Goal: Information Seeking & Learning: Learn about a topic

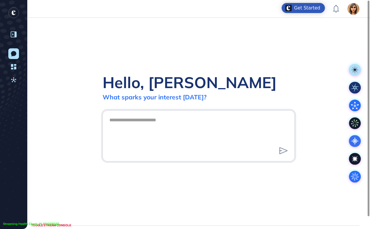
click at [13, 35] on icon at bounding box center [14, 34] width 6 height 6
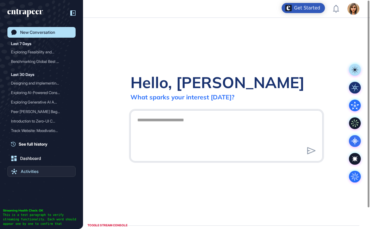
click at [29, 172] on div "Activities" at bounding box center [30, 171] width 18 height 5
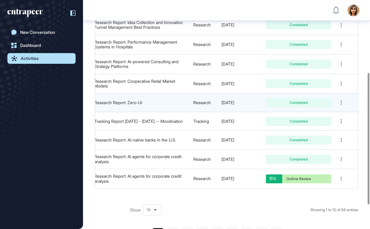
scroll to position [126, 0]
click at [101, 100] on link "Research Report: Zero-UI" at bounding box center [118, 102] width 48 height 5
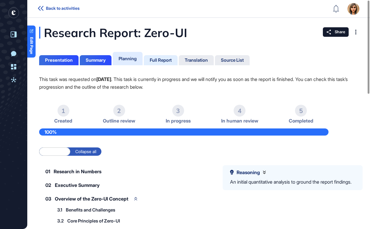
click at [163, 60] on div "Full Report" at bounding box center [161, 59] width 22 height 5
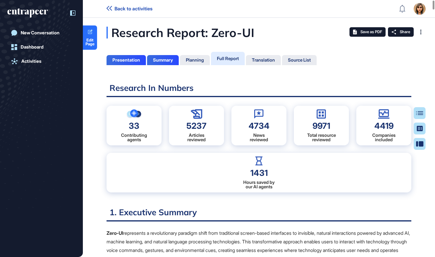
scroll to position [228, 1]
click at [73, 13] on icon at bounding box center [73, 13] width 1 height 2
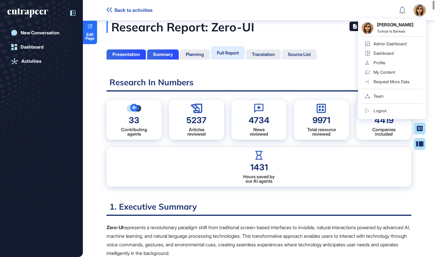
click at [290, 84] on h2 "Research In Numbers" at bounding box center [259, 84] width 305 height 15
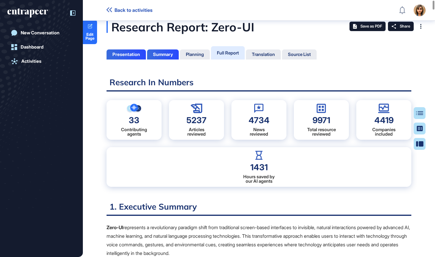
click at [73, 13] on icon at bounding box center [73, 13] width 1 height 2
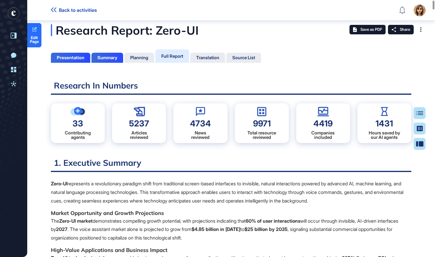
scroll to position [6, 0]
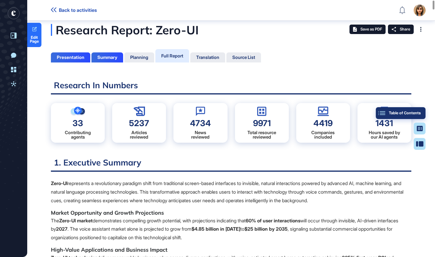
click at [369, 114] on div "Table of Contents" at bounding box center [401, 113] width 40 height 5
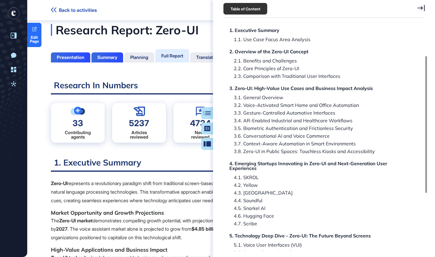
scroll to position [56, 0]
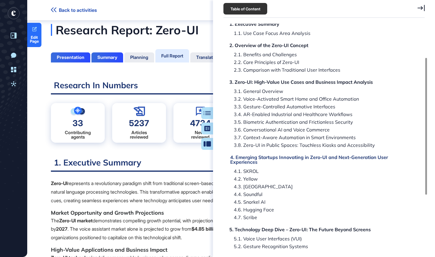
click at [282, 158] on div "4. Emerging Startups Innovating in Zero-UI and Next-Generation User Experiences" at bounding box center [320, 159] width 180 height 9
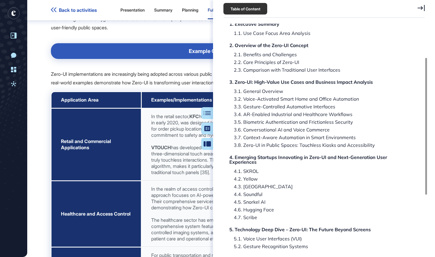
scroll to position [20006, 0]
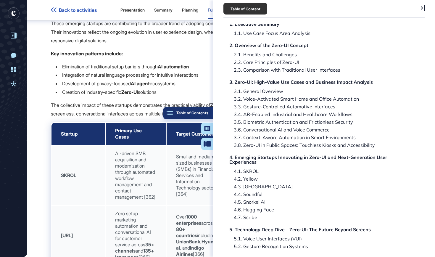
click at [211, 116] on button "Table of Contents" at bounding box center [189, 113] width 50 height 12
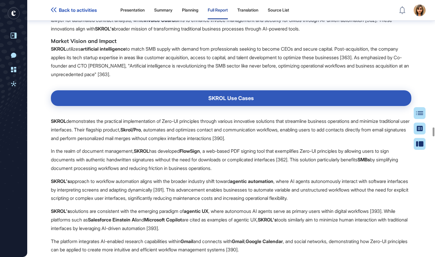
scroll to position [20787, 0]
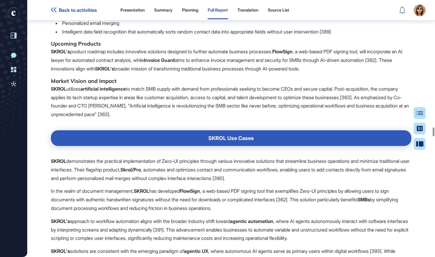
click at [12, 12] on icon "entrapeer-logo" at bounding box center [14, 13] width 4 height 5
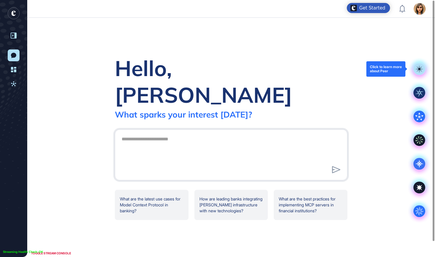
click at [369, 68] on rect at bounding box center [420, 69] width 12 height 12
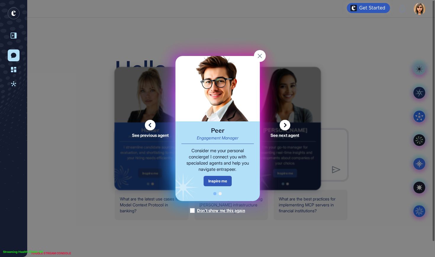
click at [284, 126] on icon at bounding box center [285, 125] width 11 height 11
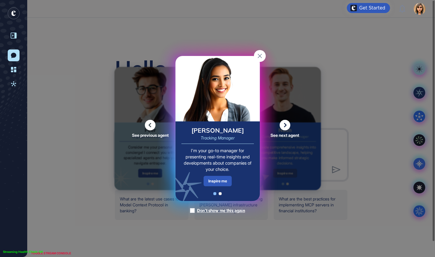
click at [289, 121] on icon at bounding box center [285, 125] width 11 height 11
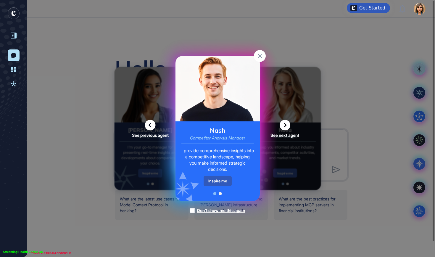
click at [289, 122] on icon at bounding box center [285, 125] width 11 height 11
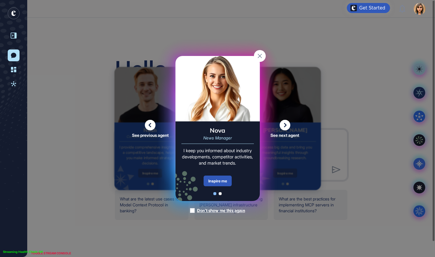
click at [289, 122] on icon at bounding box center [285, 125] width 11 height 11
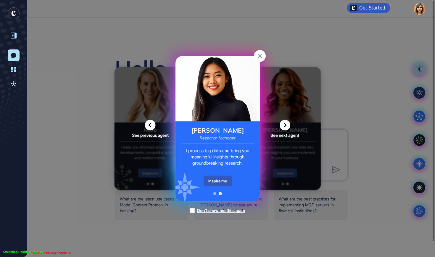
click at [289, 122] on icon at bounding box center [285, 125] width 11 height 11
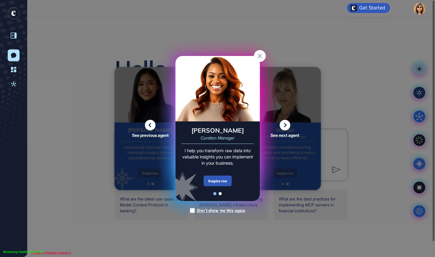
click at [153, 124] on icon at bounding box center [150, 125] width 11 height 11
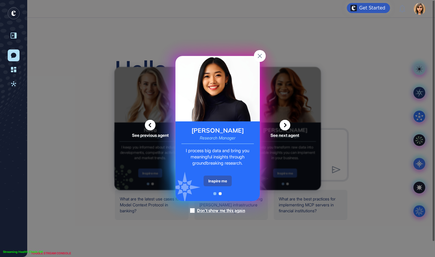
click at [286, 124] on icon at bounding box center [285, 125] width 11 height 11
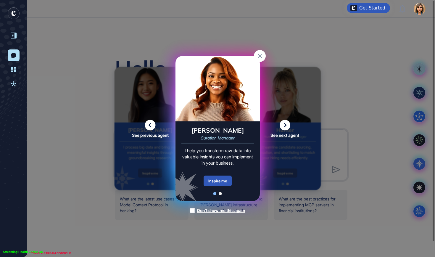
click at [286, 124] on icon at bounding box center [285, 125] width 11 height 11
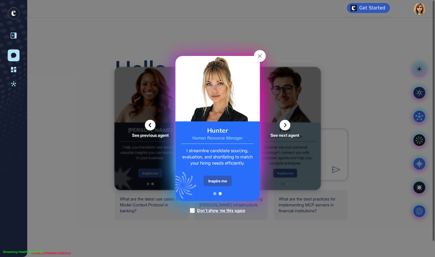
click at [286, 124] on icon at bounding box center [285, 125] width 11 height 11
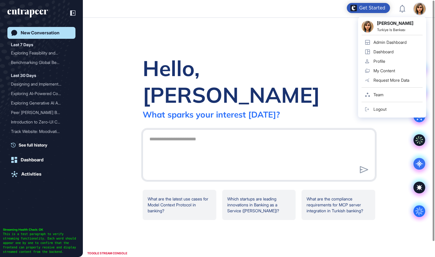
click at [394, 45] on link "Admin Dashboard" at bounding box center [392, 42] width 61 height 9
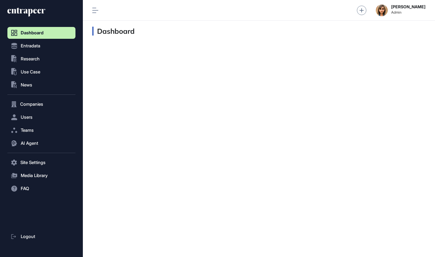
scroll to position [0, 0]
click at [41, 157] on button ".st0{fill:currentColor} Research" at bounding box center [41, 163] width 68 height 12
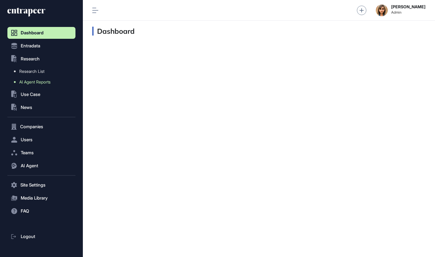
click at [39, 84] on span "AI Agent Reports" at bounding box center [34, 82] width 31 height 5
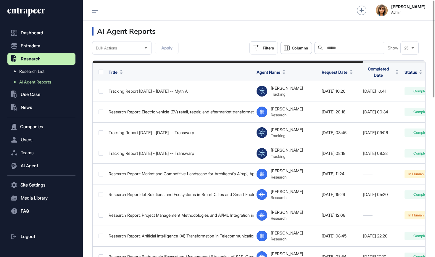
click at [358, 49] on input "text" at bounding box center [354, 48] width 55 height 5
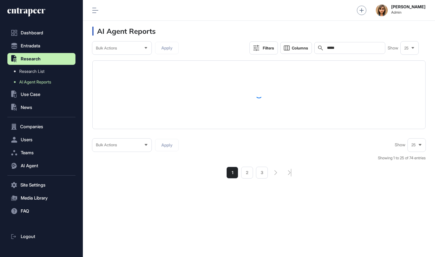
type input "******"
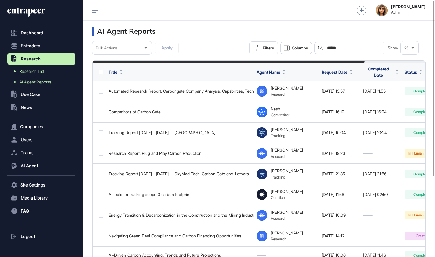
click at [28, 73] on span "Research List" at bounding box center [31, 71] width 25 height 5
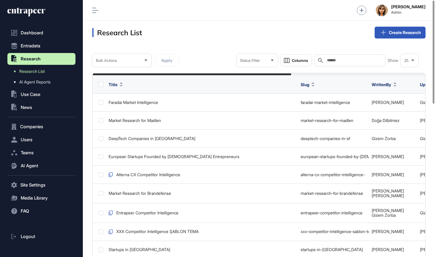
click at [327, 59] on input "text" at bounding box center [354, 60] width 55 height 5
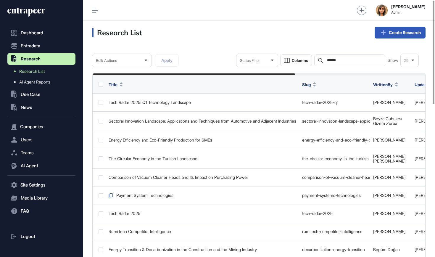
click at [328, 62] on input "******" at bounding box center [354, 60] width 55 height 5
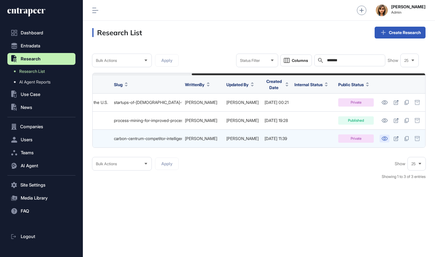
scroll to position [0, 139]
type input "*******"
click at [386, 135] on link at bounding box center [385, 139] width 10 height 8
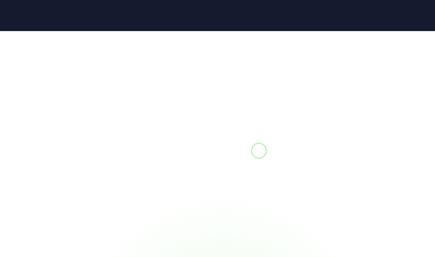
scroll to position [0, 0]
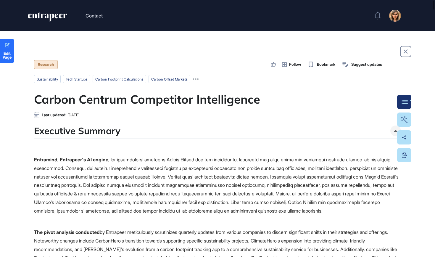
click at [406, 100] on button "Table Of Contents" at bounding box center [405, 102] width 14 height 14
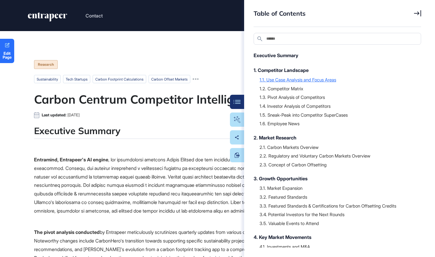
click at [298, 80] on div "1.1. Use Case Analysis and Focus Areas" at bounding box center [338, 80] width 156 height 6
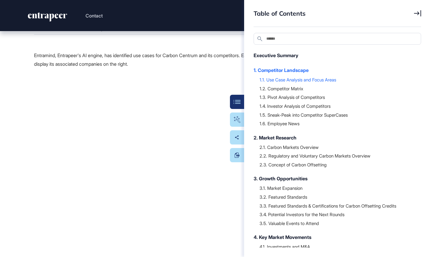
scroll to position [441, 0]
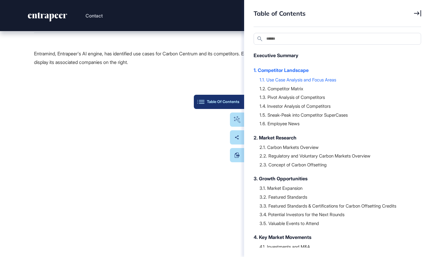
click at [236, 99] on button "Table Of Contents" at bounding box center [219, 102] width 50 height 14
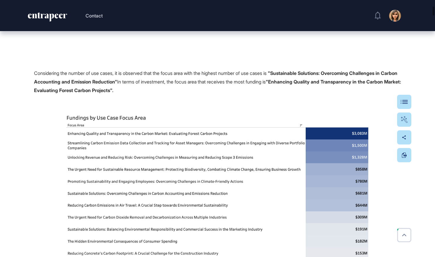
scroll to position [719, 0]
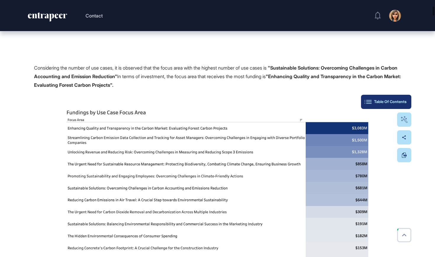
click at [403, 100] on div "Table Of Contents" at bounding box center [386, 102] width 41 height 5
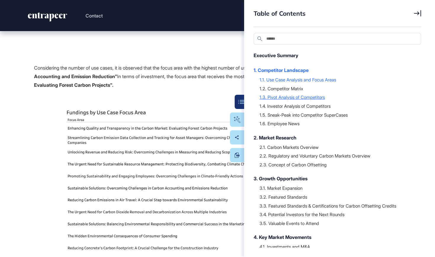
click at [308, 97] on div "1.3. Pivot Analysis of Competitors" at bounding box center [338, 97] width 156 height 6
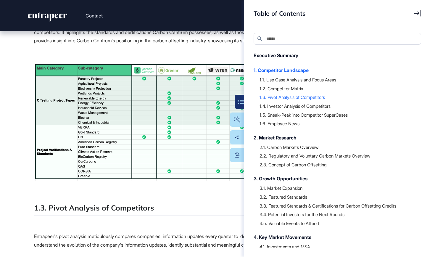
scroll to position [2058, 0]
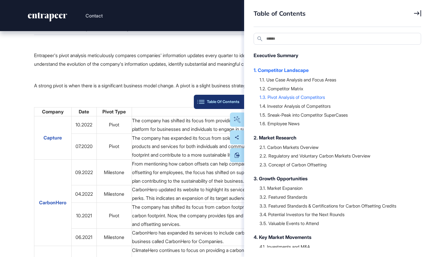
click at [239, 100] on div "Table Of Contents" at bounding box center [219, 102] width 41 height 5
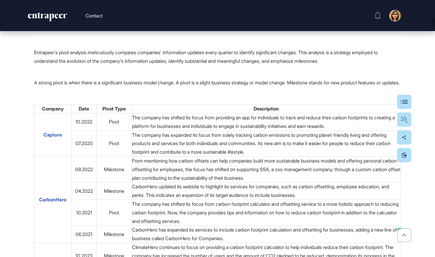
scroll to position [2060, 0]
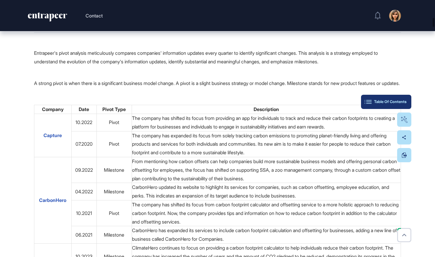
click at [407, 100] on div "Table Of Contents" at bounding box center [386, 102] width 41 height 5
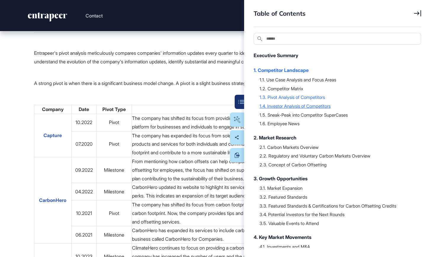
click at [317, 108] on div "1.4. Investor Analysis of Competitors" at bounding box center [338, 106] width 156 height 6
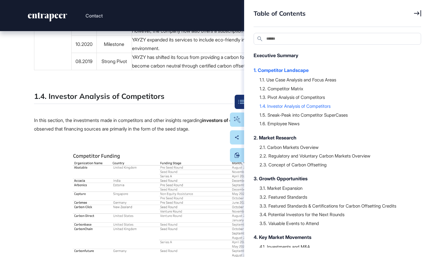
scroll to position [4202, 0]
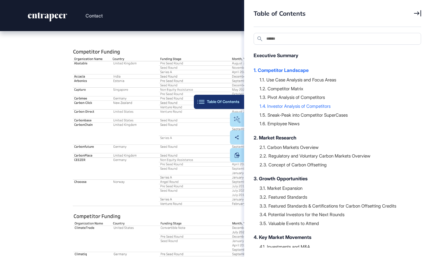
click at [235, 100] on div "Table Of Contents" at bounding box center [219, 102] width 41 height 5
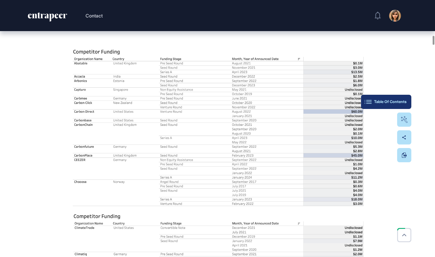
click at [400, 102] on div "Table Of Contents" at bounding box center [386, 102] width 41 height 5
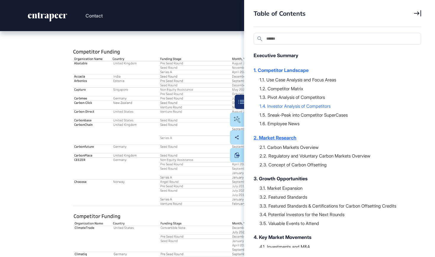
click at [283, 136] on div "2. Market Research" at bounding box center [335, 137] width 162 height 7
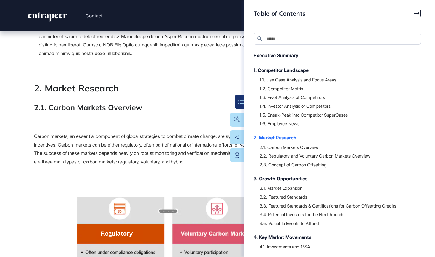
scroll to position [8237, 0]
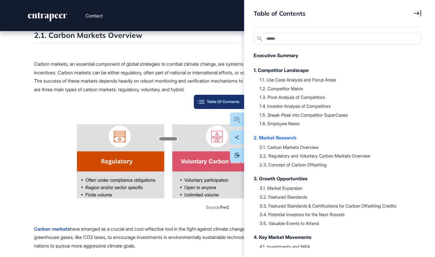
click at [237, 100] on div "Table Of Contents" at bounding box center [219, 102] width 41 height 5
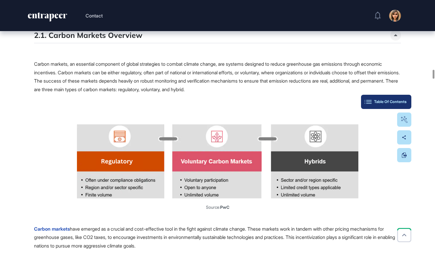
click at [408, 103] on button "Table Of Contents" at bounding box center [386, 102] width 50 height 14
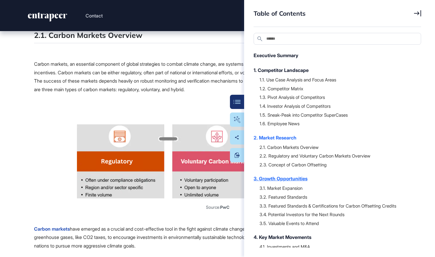
click at [283, 177] on div "3. Growth Opportunities" at bounding box center [335, 178] width 162 height 7
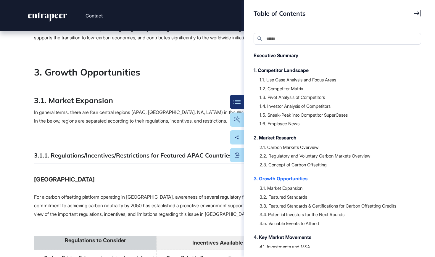
scroll to position [13920, 0]
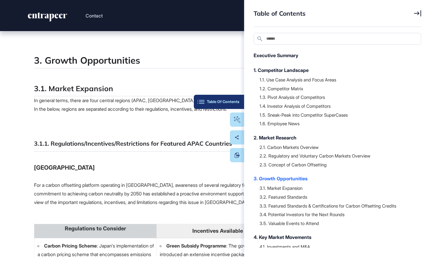
click at [236, 102] on div "Table Of Contents" at bounding box center [219, 102] width 41 height 5
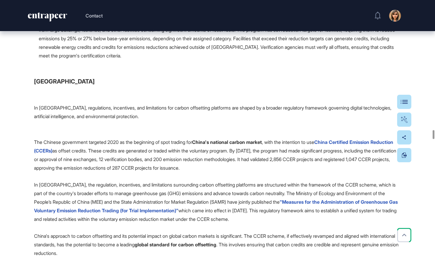
scroll to position [15425, 0]
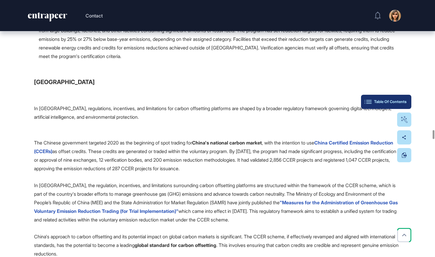
click at [408, 105] on button "Table Of Contents" at bounding box center [386, 102] width 50 height 14
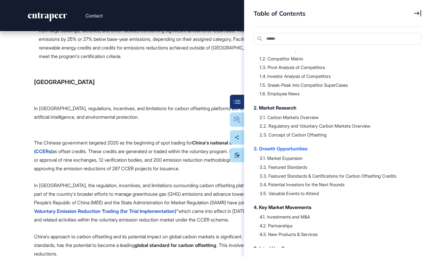
scroll to position [31, 0]
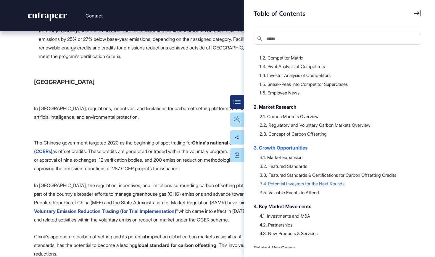
click at [346, 181] on div "3.4. Potential Investors for the Next Rounds" at bounding box center [338, 184] width 156 height 6
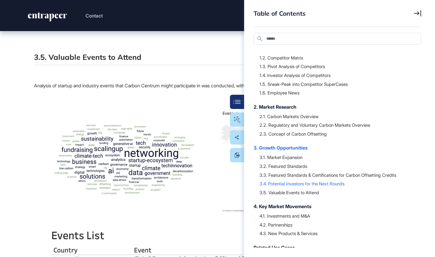
scroll to position [21993, 0]
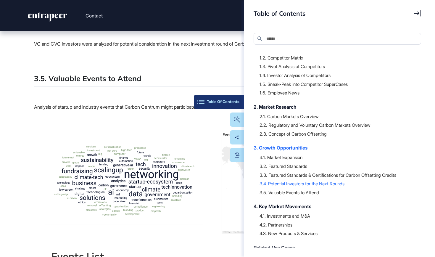
click at [234, 106] on button "Table Of Contents" at bounding box center [219, 102] width 50 height 14
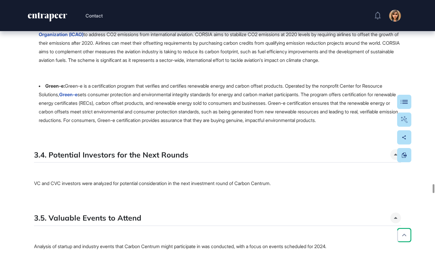
scroll to position [21851, 0]
